Goal: Task Accomplishment & Management: Complete application form

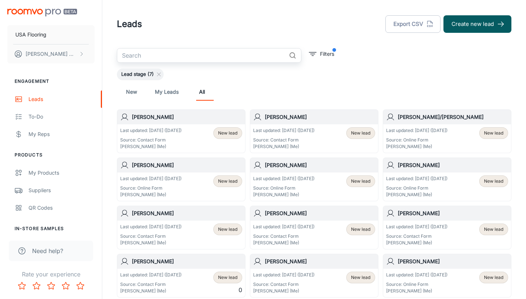
click at [241, 56] on input "text" at bounding box center [201, 55] width 169 height 15
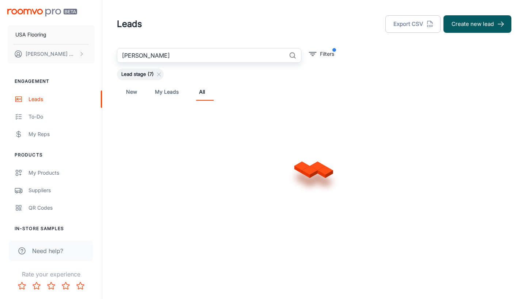
type input "[PERSON_NAME]"
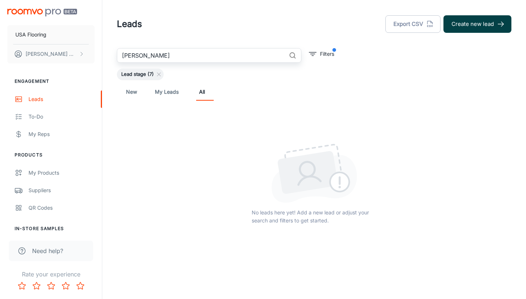
click at [487, 28] on button "Create new lead" at bounding box center [477, 24] width 68 height 18
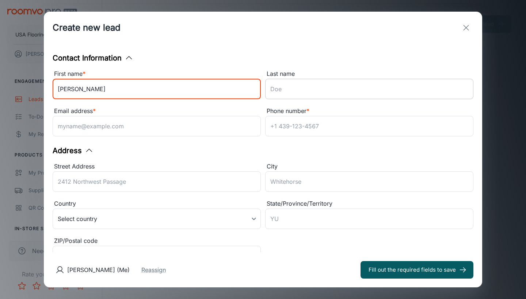
type input "[PERSON_NAME]"
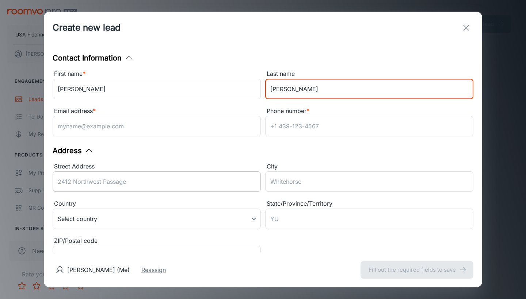
type input "[PERSON_NAME]"
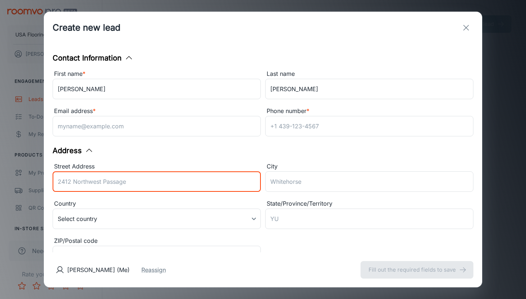
paste input "[STREET_ADDRESS]"
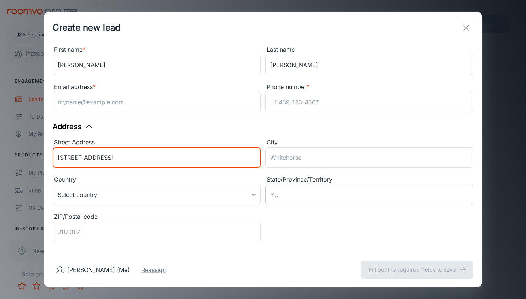
type input "[STREET_ADDRESS]"
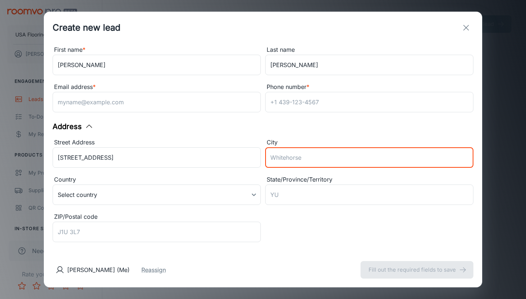
paste input "[PERSON_NAME]"
drag, startPoint x: 285, startPoint y: 160, endPoint x: 241, endPoint y: 160, distance: 43.5
click at [241, 160] on div "Street Address [GEOGRAPHIC_DATA] Ct Apt A ​ City [GEOGRAPHIC_DATA] ​ Country Se…" at bounding box center [260, 190] width 425 height 112
type input "[PERSON_NAME]"
click at [293, 194] on input "State/Province/Territory" at bounding box center [369, 195] width 208 height 20
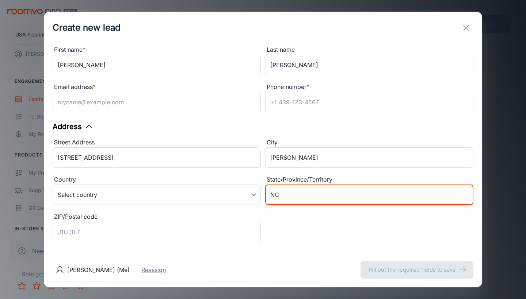
type input "NC"
click at [218, 220] on div "ZIP/Postal code" at bounding box center [157, 217] width 208 height 9
click at [218, 222] on input "ZIP/Postal code" at bounding box center [157, 232] width 208 height 20
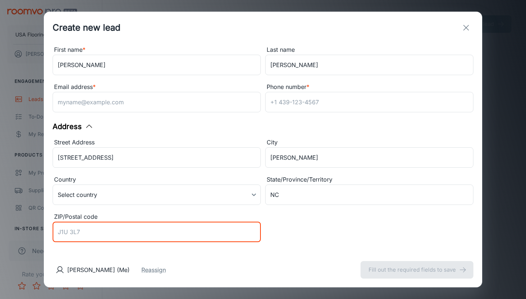
paste input "27104"
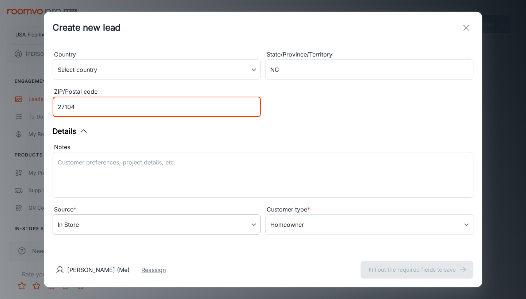
type input "27104"
click at [152, 216] on body "USA Flooring [PERSON_NAME] Engagement Leads To-do My Reps Products My Products …" at bounding box center [263, 149] width 526 height 299
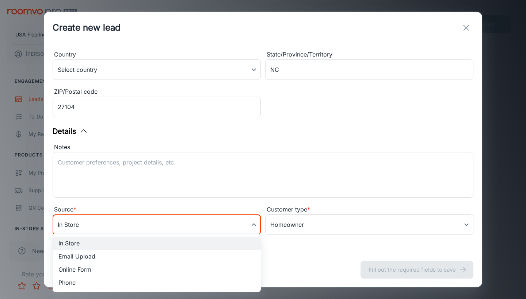
scroll to position [149, 0]
click at [119, 266] on li "Online Form" at bounding box center [157, 269] width 208 height 13
type input "online_form"
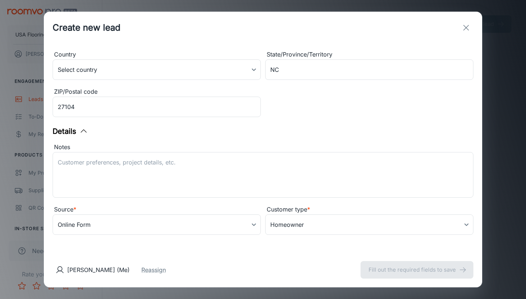
click at [175, 142] on div "Notes x ​" at bounding box center [260, 169] width 425 height 62
click at [171, 168] on textarea "Notes" at bounding box center [263, 176] width 411 height 34
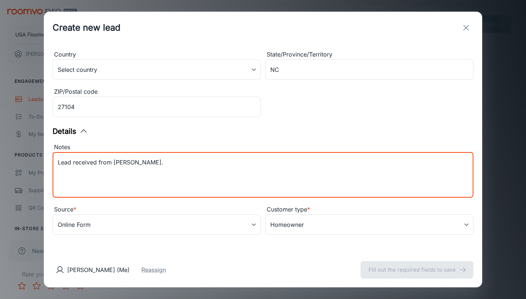
click at [127, 166] on textarea "Lead received from [PERSON_NAME]." at bounding box center [263, 176] width 411 height 34
click at [123, 163] on textarea "Lead received from [PERSON_NAME]." at bounding box center [263, 176] width 411 height 34
paste textarea "Samples purchased: VENADO OAK VV035_00916"
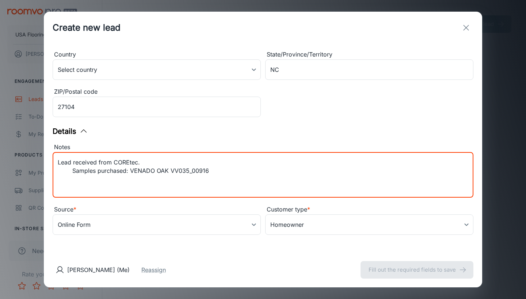
click at [72, 171] on textarea "Lead received from COREtec. Samples purchased: VENADO OAK VV035_00916" at bounding box center [263, 176] width 411 height 34
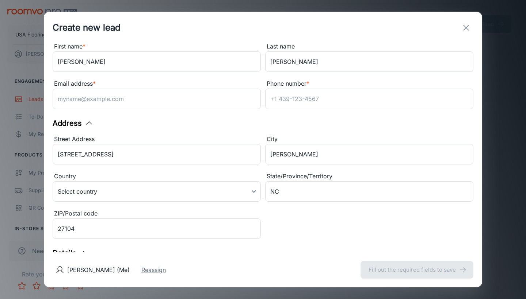
scroll to position [0, 0]
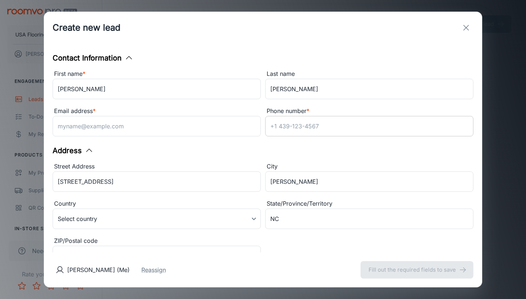
type textarea "Lead received from COREtec. Samples purchased: VENADO OAK VV035_00916"
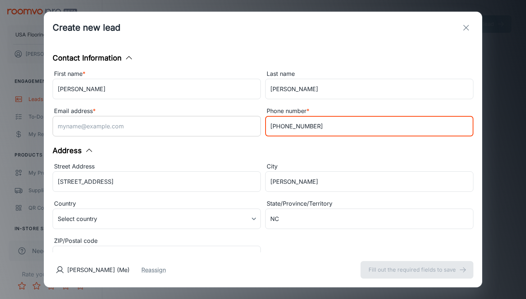
type input "[PHONE_NUMBER]"
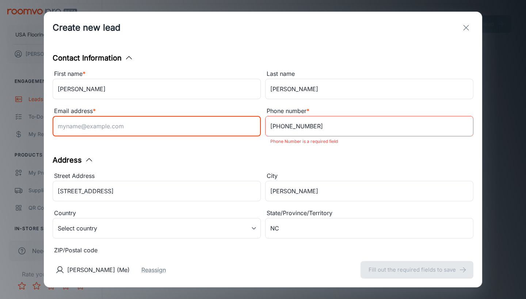
paste input "[EMAIL_ADDRESS][DOMAIN_NAME]"
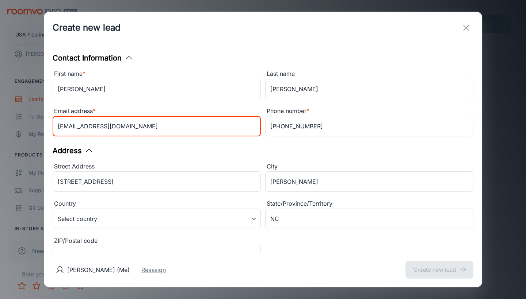
click at [59, 127] on input "[EMAIL_ADDRESS][DOMAIN_NAME]" at bounding box center [157, 126] width 208 height 20
type input "[EMAIL_ADDRESS][DOMAIN_NAME]"
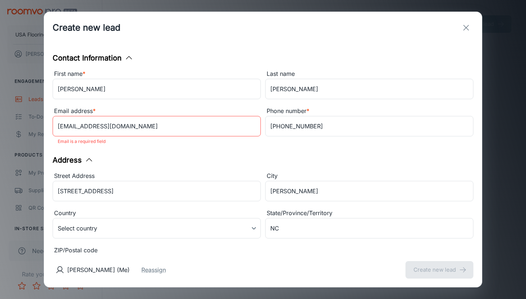
click at [323, 138] on div "Phone number * [PHONE_NUMBER] ​" at bounding box center [369, 123] width 208 height 33
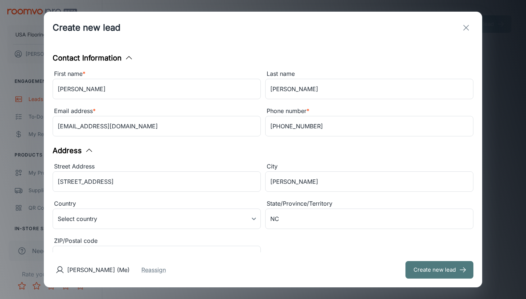
click at [432, 275] on button "Create new lead" at bounding box center [439, 270] width 68 height 18
type input "in_store"
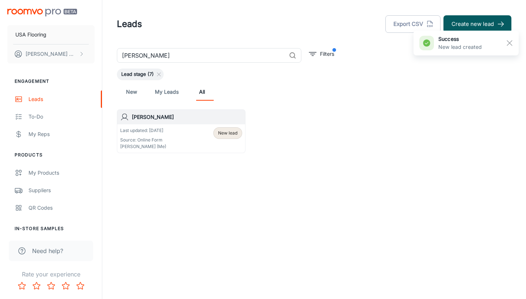
click at [518, 23] on header "Leads Export CSV Create new lead" at bounding box center [314, 24] width 412 height 48
click at [509, 22] on button "Create new lead" at bounding box center [477, 24] width 68 height 18
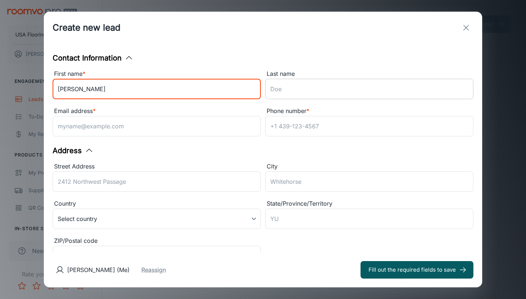
type input "[PERSON_NAME]"
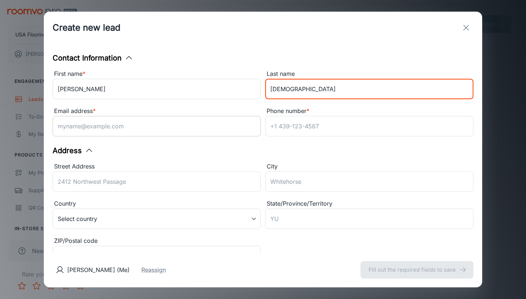
type input "[DEMOGRAPHIC_DATA]"
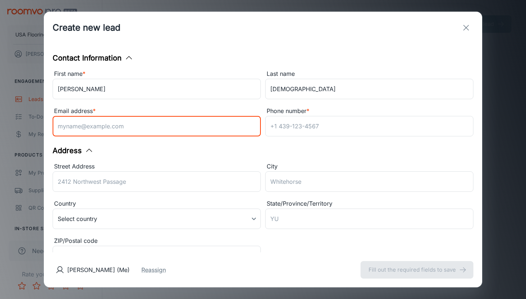
paste input "9513260455"
type input "9513260455"
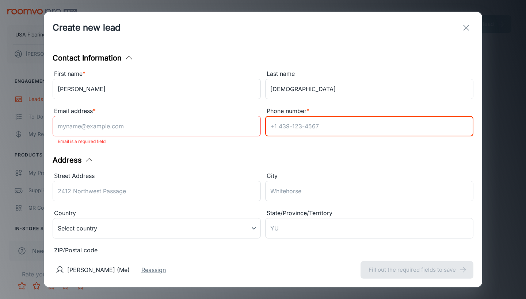
paste input "9513260455"
type input "9513260455"
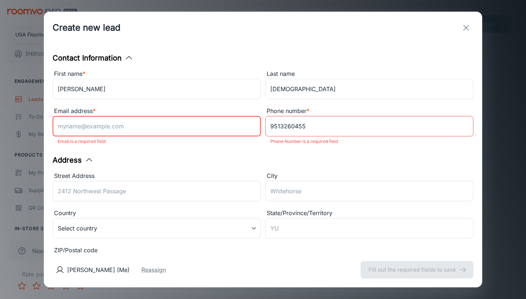
click at [167, 125] on input "Email address *" at bounding box center [157, 126] width 208 height 20
paste input "[EMAIL_ADDRESS][DOMAIN_NAME]"
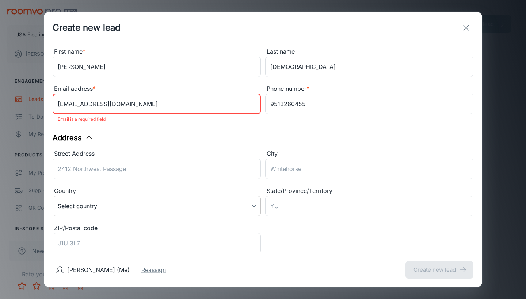
scroll to position [51, 0]
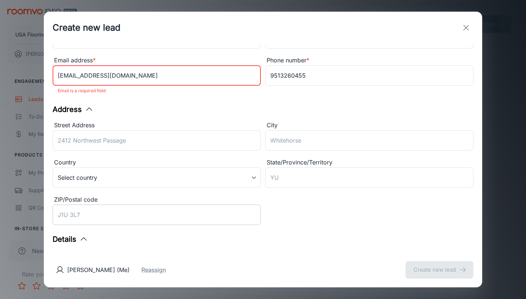
type input "[EMAIL_ADDRESS][DOMAIN_NAME]"
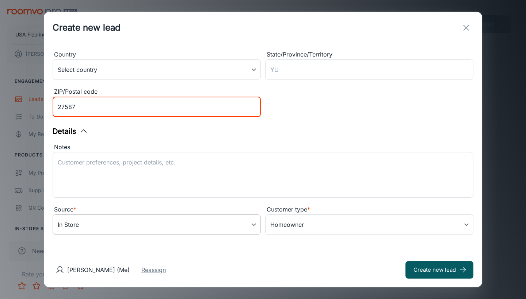
type input "27587"
click at [127, 230] on body "USA Flooring [PERSON_NAME] Engagement Leads To-do My Reps Products My Products …" at bounding box center [263, 149] width 526 height 299
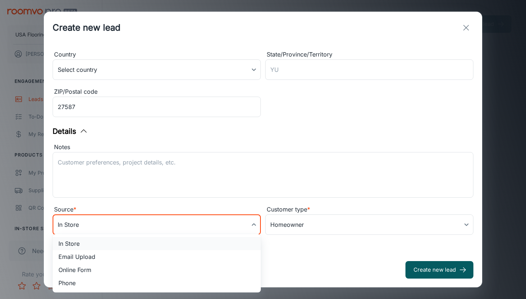
scroll to position [149, 0]
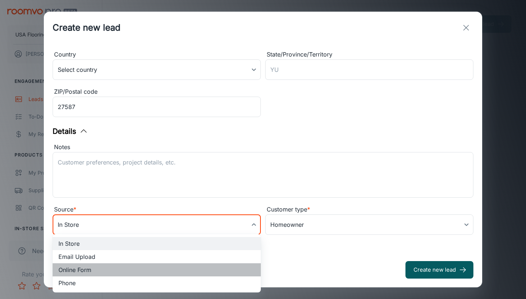
click at [99, 266] on li "Online Form" at bounding box center [157, 270] width 208 height 13
type input "online_form"
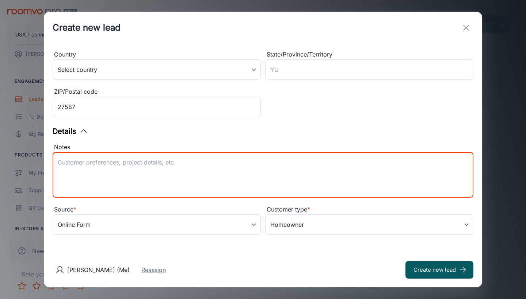
click at [131, 173] on textarea "Notes" at bounding box center [263, 176] width 411 height 34
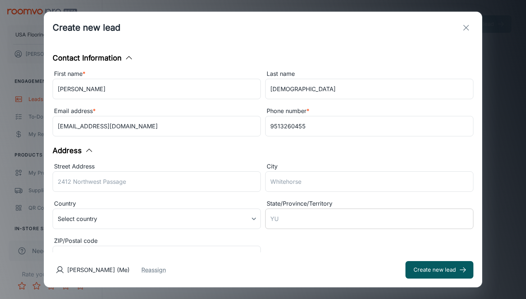
scroll to position [28, 0]
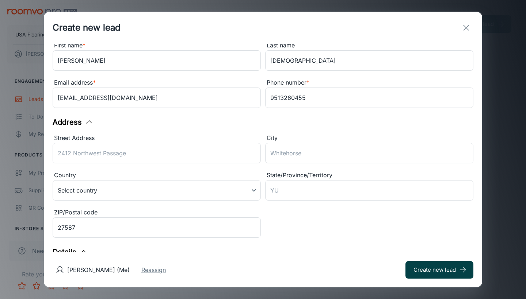
type textarea "Lead received from Daltile. [PERSON_NAME] is interested in Daltile products for…"
click at [431, 270] on button "Create new lead" at bounding box center [439, 270] width 68 height 18
type input "in_store"
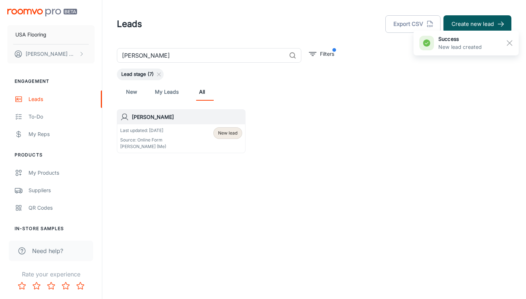
click at [263, 54] on input "[PERSON_NAME]" at bounding box center [201, 55] width 169 height 15
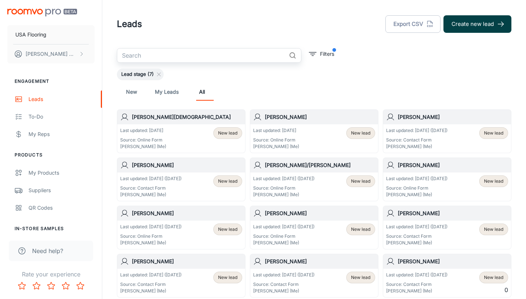
click at [496, 22] on button "Create new lead" at bounding box center [477, 24] width 68 height 18
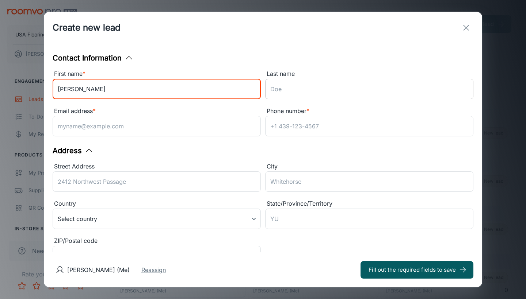
type input "[PERSON_NAME]"
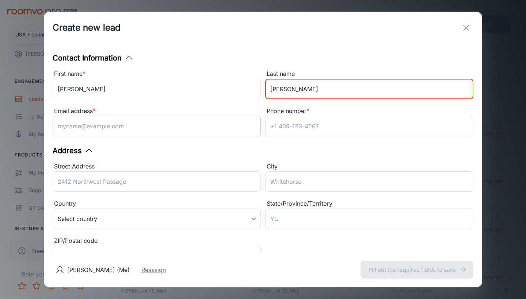
type input "[PERSON_NAME]"
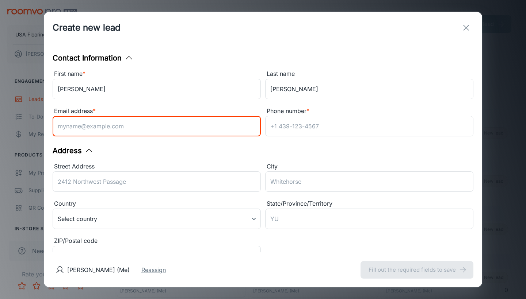
paste input "[PERSON_NAME][EMAIL_ADDRESS][PERSON_NAME][DOMAIN_NAME]"
type input "[PERSON_NAME][EMAIL_ADDRESS][PERSON_NAME][DOMAIN_NAME]"
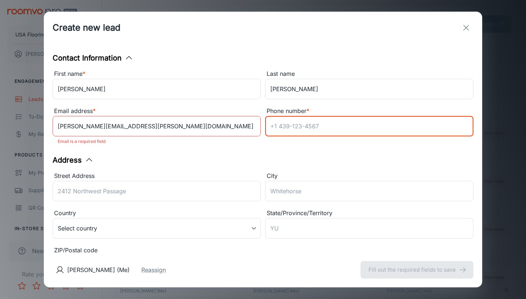
paste input "[PHONE_NUMBER]"
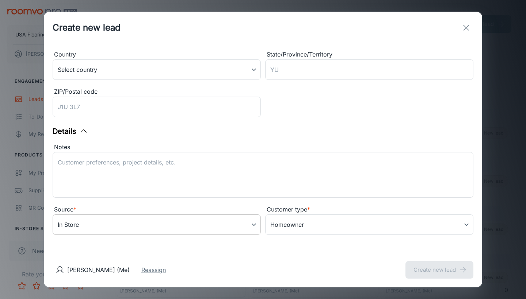
type input "[PHONE_NUMBER]"
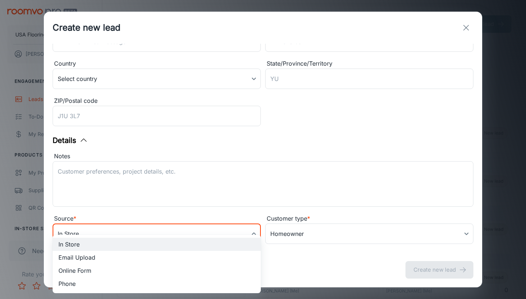
click at [119, 222] on body "USA Flooring [PERSON_NAME] Engagement Leads To-do My Reps Products My Products …" at bounding box center [263, 149] width 526 height 299
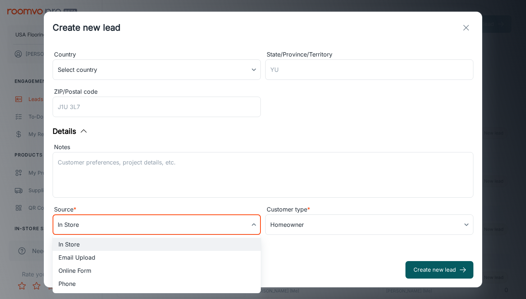
click at [106, 270] on li "Online Form" at bounding box center [157, 270] width 208 height 13
type input "online_form"
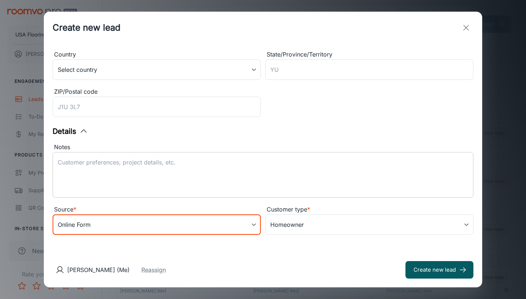
click at [247, 165] on textarea "Notes" at bounding box center [263, 176] width 411 height 34
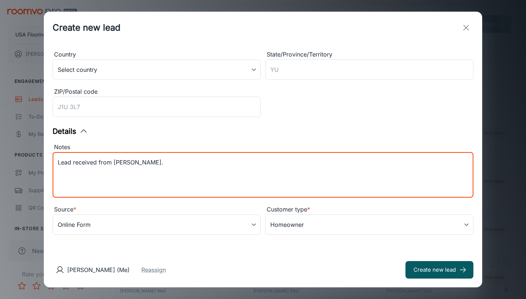
paste textarea "Promotion Name: [PERSON_NAME] - Hot Days Cool Floors Sale 2025"
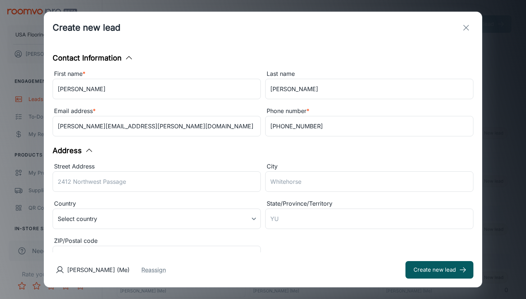
scroll to position [0, 0]
type textarea "Lead received from [PERSON_NAME]. Promotion Name: [PERSON_NAME] - Hot Days Cool…"
click at [420, 271] on button "Create new lead" at bounding box center [439, 270] width 68 height 18
type input "in_store"
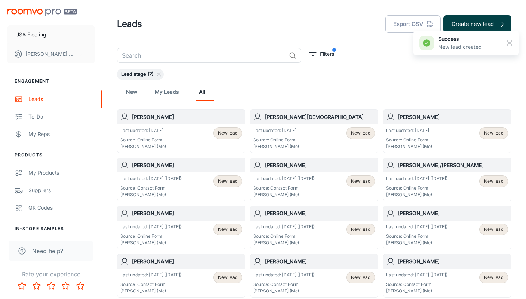
click at [466, 26] on button "Create new lead" at bounding box center [477, 24] width 68 height 18
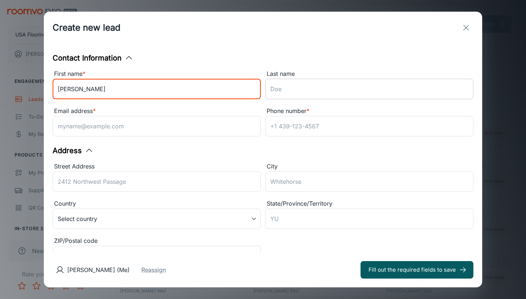
type input "[PERSON_NAME]"
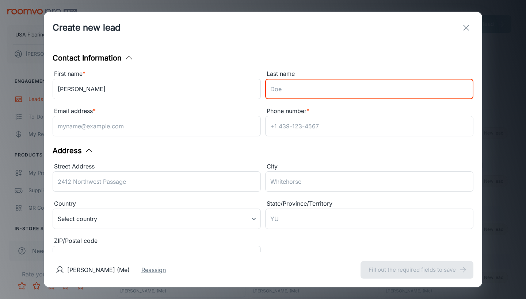
paste input "Mirigliani"
type input "Mirigliani"
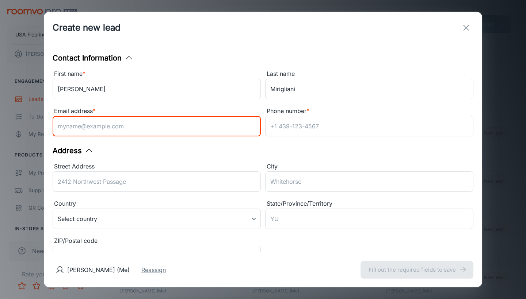
click at [259, 130] on input "Email address *" at bounding box center [157, 126] width 208 height 20
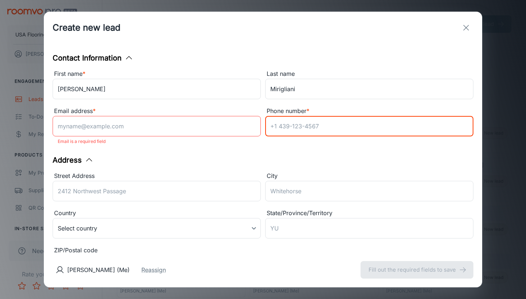
paste input "[PHONE_NUMBER]"
type input "[PHONE_NUMBER]"
click at [165, 136] on input "Email address *" at bounding box center [157, 126] width 208 height 20
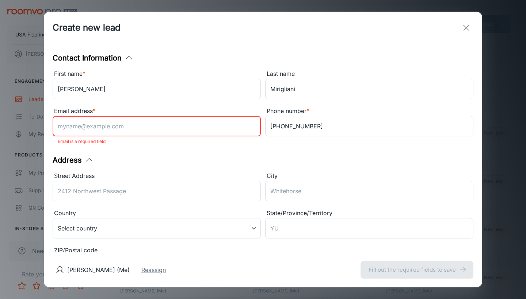
paste input "[EMAIL_ADDRESS][DOMAIN_NAME]"
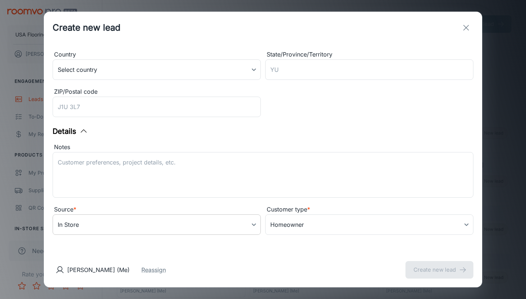
type input "[EMAIL_ADDRESS][DOMAIN_NAME]"
click at [192, 225] on body "USA Flooring [PERSON_NAME] Engagement Leads To-do My Reps Products My Products …" at bounding box center [263, 149] width 526 height 299
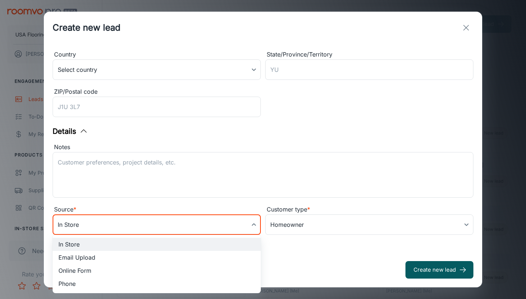
scroll to position [149, 0]
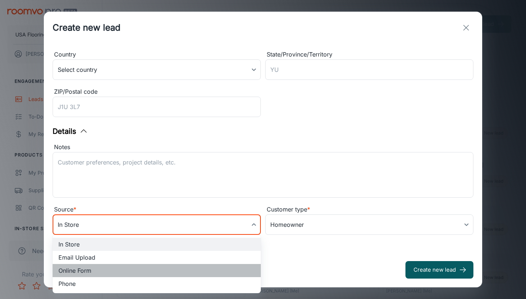
click at [157, 266] on li "Online Form" at bounding box center [157, 270] width 208 height 13
type input "online_form"
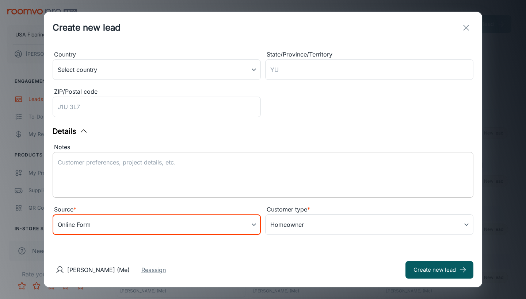
click at [228, 161] on textarea "Notes" at bounding box center [263, 176] width 411 height 34
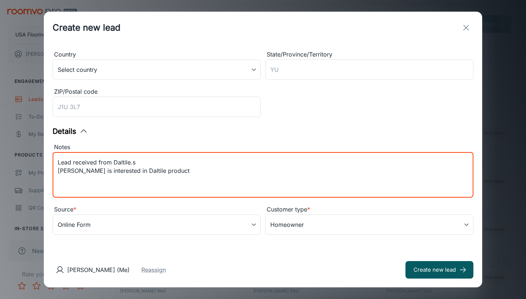
click at [228, 161] on textarea "Lead received from Daltile. [PERSON_NAME] is interested in Daltile product" at bounding box center [263, 176] width 411 height 34
click at [243, 173] on textarea "Lead received from Daltile. [PERSON_NAME] is interested in Daltile product" at bounding box center [263, 176] width 411 height 34
type textarea "Lead received from Daltile. [PERSON_NAME] is interested in Daltile products for…"
click at [162, 96] on div "ZIP/Postal code" at bounding box center [157, 91] width 208 height 9
click at [162, 97] on input "ZIP/Postal code" at bounding box center [157, 107] width 208 height 20
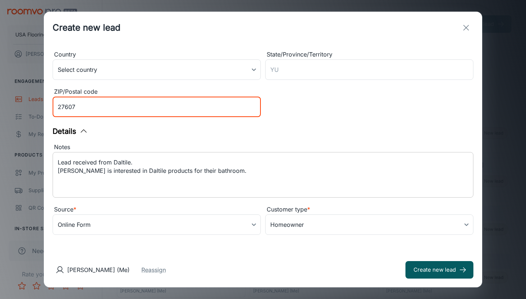
type input "27607"
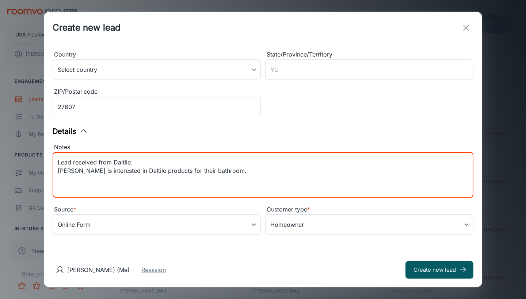
click at [203, 172] on textarea "Lead received from Daltile. [PERSON_NAME] is interested in Daltile products for…" at bounding box center [263, 176] width 411 height 34
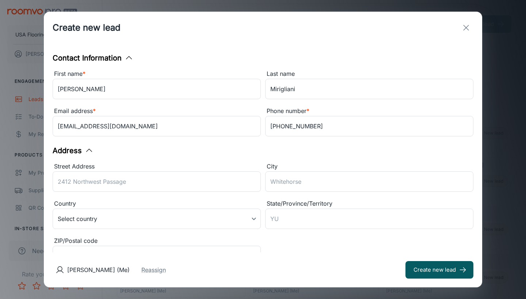
scroll to position [0, 0]
type textarea "Lead received from Daltile. [PERSON_NAME] is interested in Daltile products for…"
click at [436, 270] on button "Create new lead" at bounding box center [439, 270] width 68 height 18
type input "in_store"
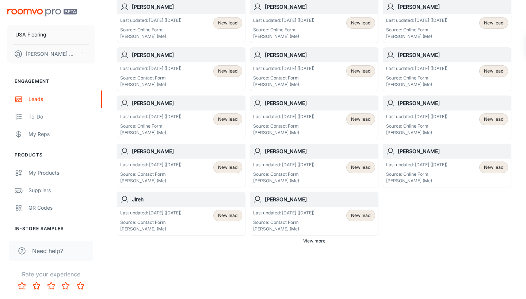
scroll to position [400, 0]
click at [320, 243] on span "View more" at bounding box center [314, 241] width 22 height 7
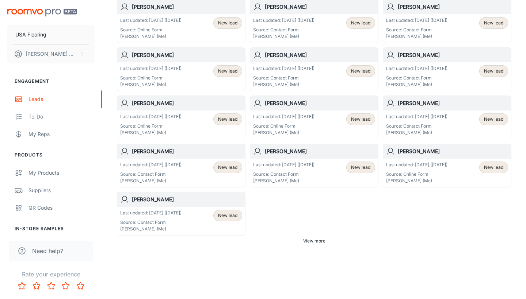
scroll to position [930, 0]
click at [315, 240] on span "View more" at bounding box center [314, 241] width 22 height 7
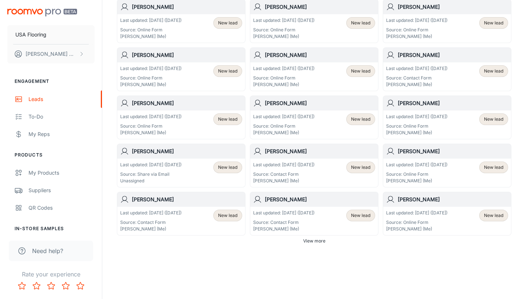
click at [315, 240] on span "View more" at bounding box center [314, 241] width 22 height 7
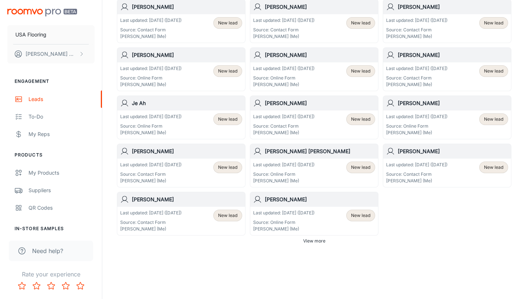
scroll to position [1942, 0]
click at [314, 245] on button "View more" at bounding box center [314, 241] width 28 height 11
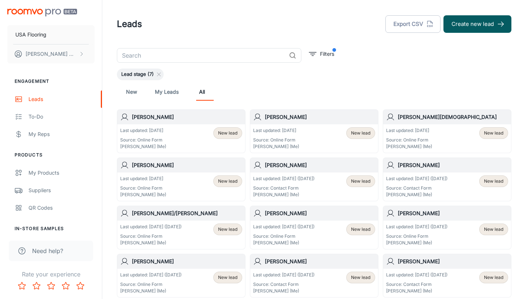
scroll to position [0, 0]
click at [468, 16] on button "Create new lead" at bounding box center [477, 24] width 68 height 18
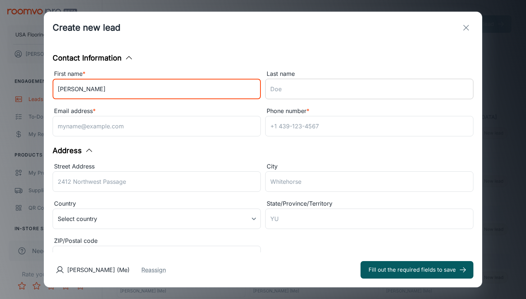
type input "[PERSON_NAME]"
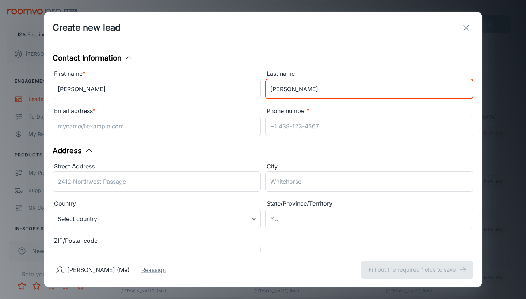
type input "[PERSON_NAME]"
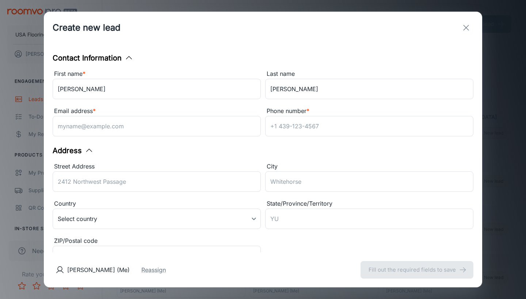
click at [141, 116] on div "Email address *" at bounding box center [157, 111] width 208 height 9
click at [141, 116] on input "Email address *" at bounding box center [157, 126] width 208 height 20
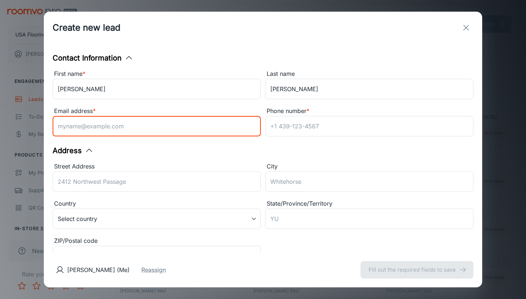
click at [141, 120] on input "Email address *" at bounding box center [157, 126] width 208 height 20
paste input "[EMAIL_ADDRESS][DOMAIN_NAME]"
type input "[EMAIL_ADDRESS][DOMAIN_NAME]"
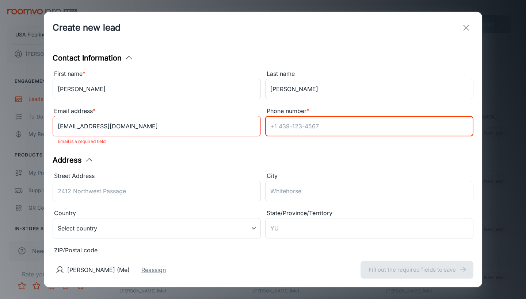
paste input "9193958089"
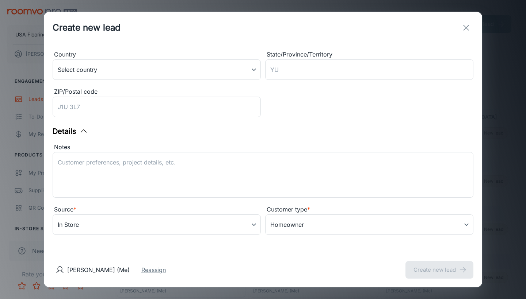
scroll to position [149, 0]
type input "9193958089"
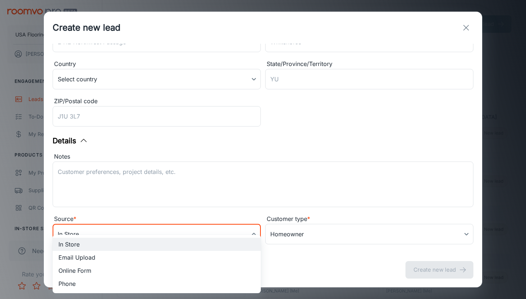
click at [198, 225] on body "USA Flooring [PERSON_NAME] Engagement Leads To-do My Reps Products My Products …" at bounding box center [263, 149] width 526 height 299
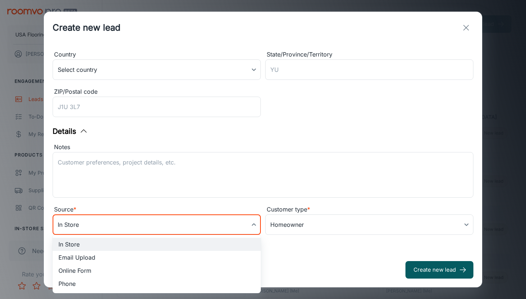
click at [150, 271] on li "Online Form" at bounding box center [157, 270] width 208 height 13
type input "online_form"
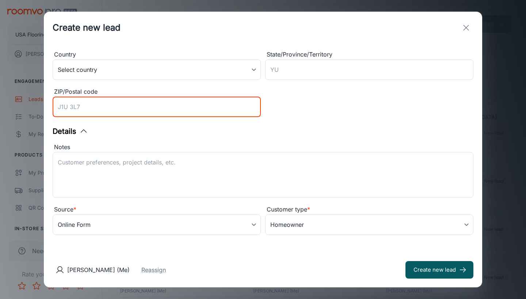
paste input "27613"
click at [140, 173] on textarea "Notes" at bounding box center [263, 176] width 411 height 34
click at [118, 112] on input "27613" at bounding box center [157, 107] width 208 height 20
type input "27613"
click at [126, 171] on textarea "Notes" at bounding box center [263, 176] width 411 height 34
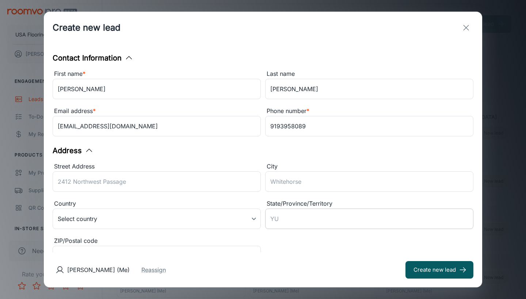
scroll to position [0, 0]
type textarea "Lead received from Daltile."
click at [453, 267] on button "Create new lead" at bounding box center [439, 270] width 68 height 18
type input "in_store"
